Goal: Use online tool/utility: Utilize a website feature to perform a specific function

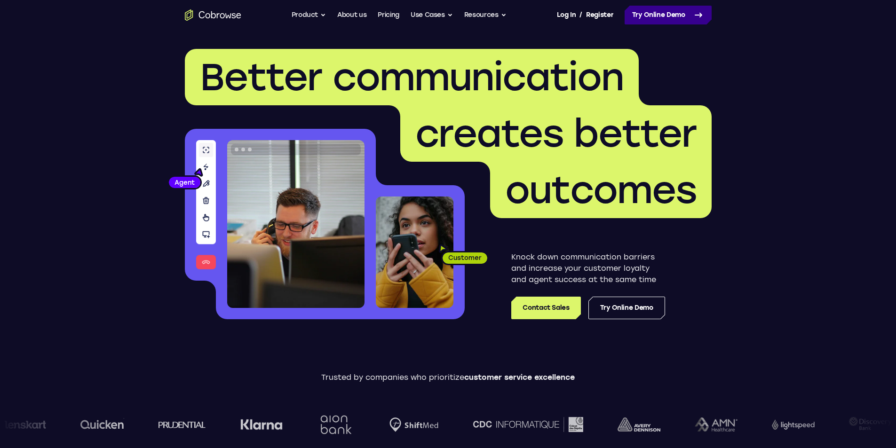
click at [656, 18] on link "Try Online Demo" at bounding box center [668, 15] width 87 height 19
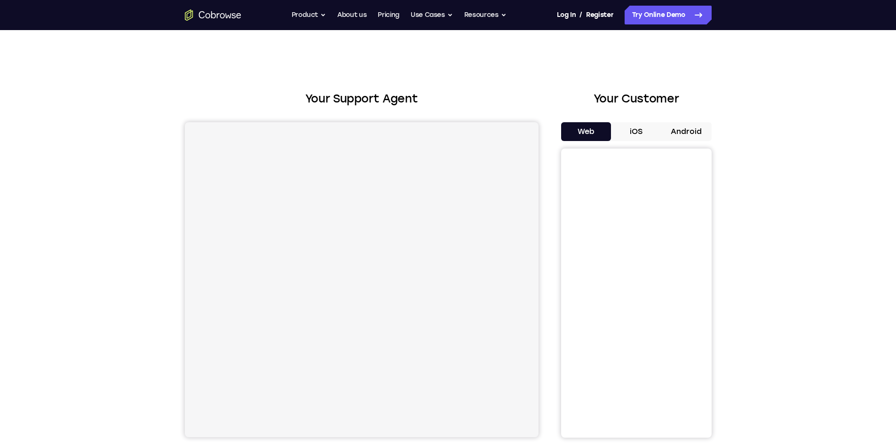
click at [692, 134] on button "Android" at bounding box center [686, 131] width 50 height 19
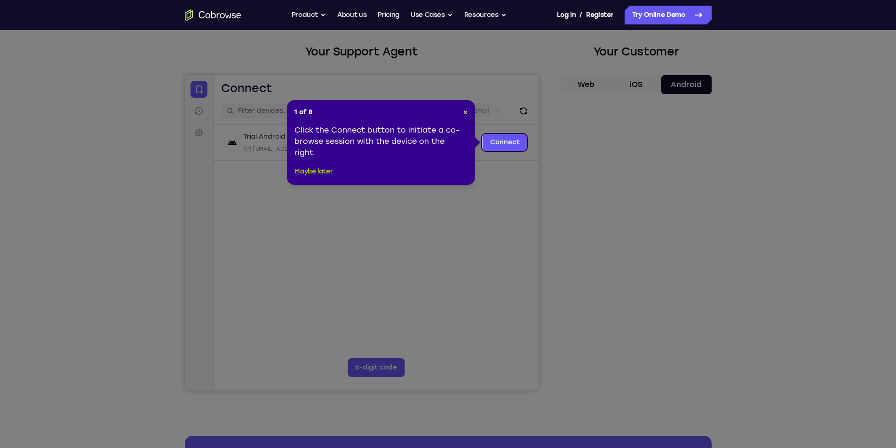
click at [320, 170] on button "Maybe later" at bounding box center [313, 171] width 38 height 11
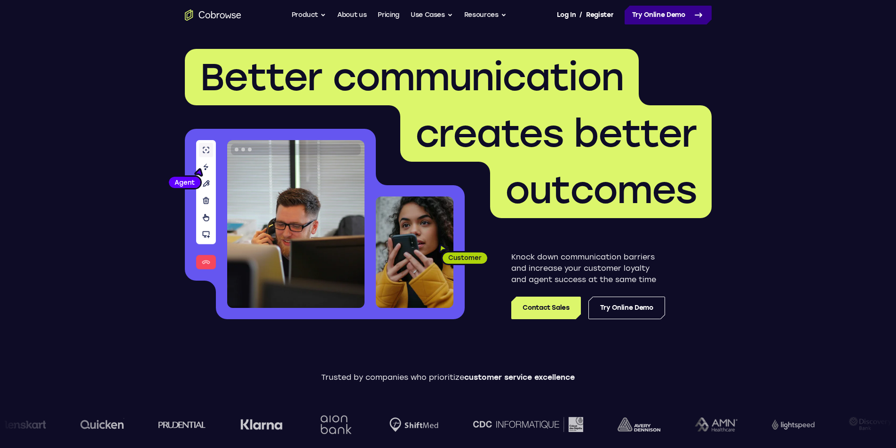
click at [655, 14] on link "Try Online Demo" at bounding box center [668, 15] width 87 height 19
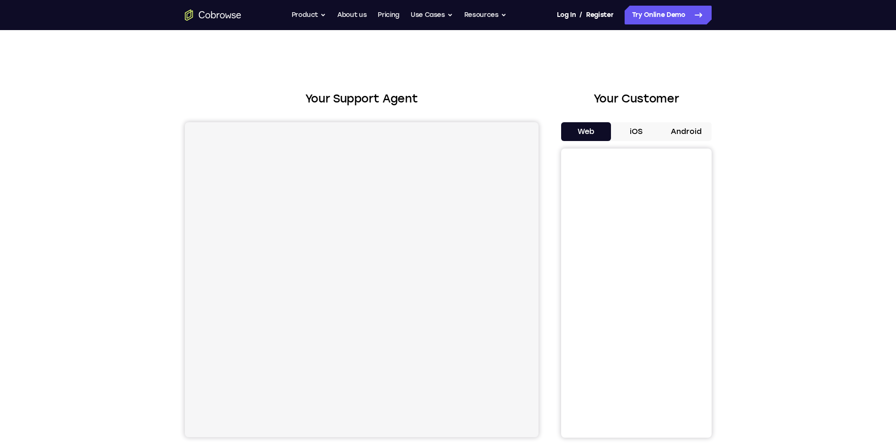
click at [676, 127] on button "Android" at bounding box center [686, 131] width 50 height 19
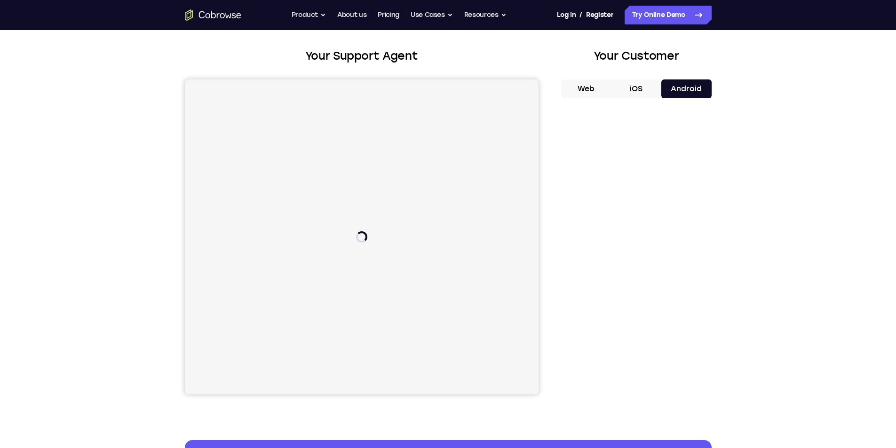
scroll to position [47, 0]
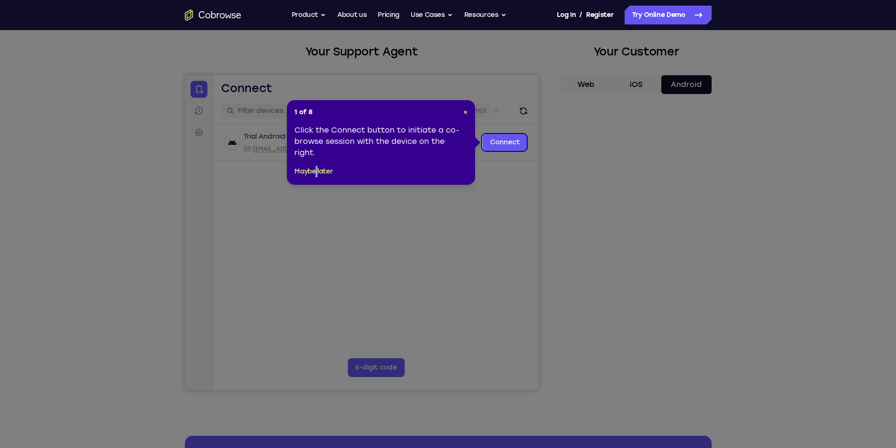
click at [318, 177] on div "1 of 8 × Click the Connect button to initiate a co-browse session with the devi…" at bounding box center [381, 142] width 188 height 85
click at [330, 173] on button "Maybe later" at bounding box center [313, 171] width 38 height 11
